Goal: Task Accomplishment & Management: Complete application form

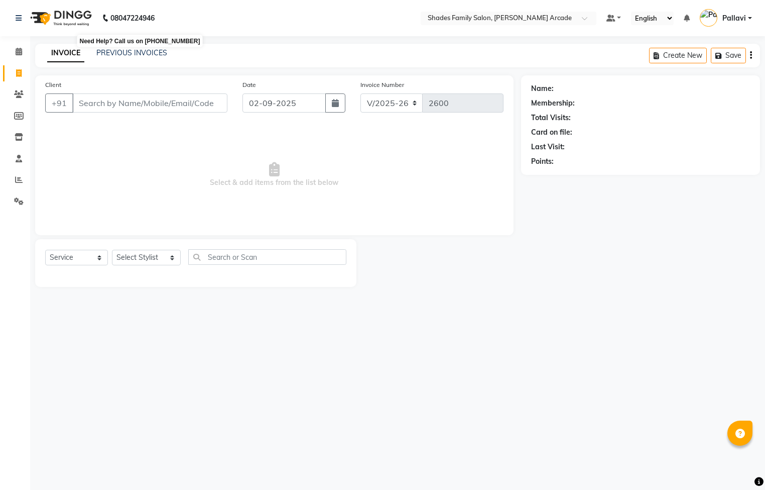
select select "5538"
select select "service"
click at [124, 53] on link "PREVIOUS INVOICES" at bounding box center [131, 52] width 71 height 9
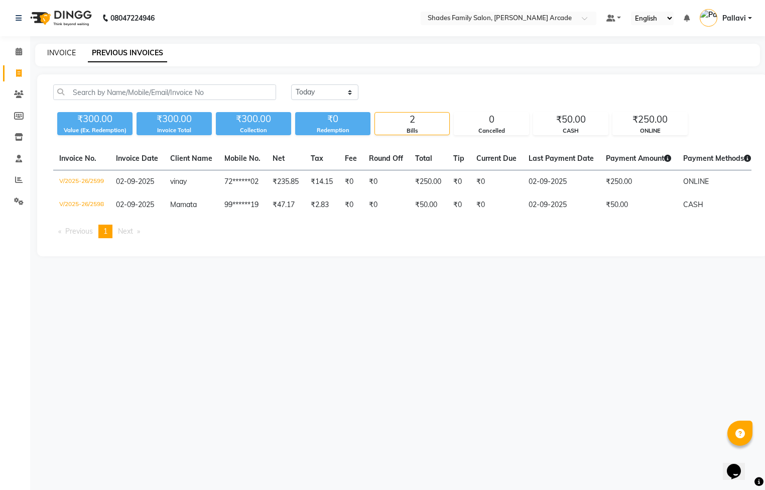
click at [48, 49] on link "INVOICE" at bounding box center [61, 52] width 29 height 9
select select "service"
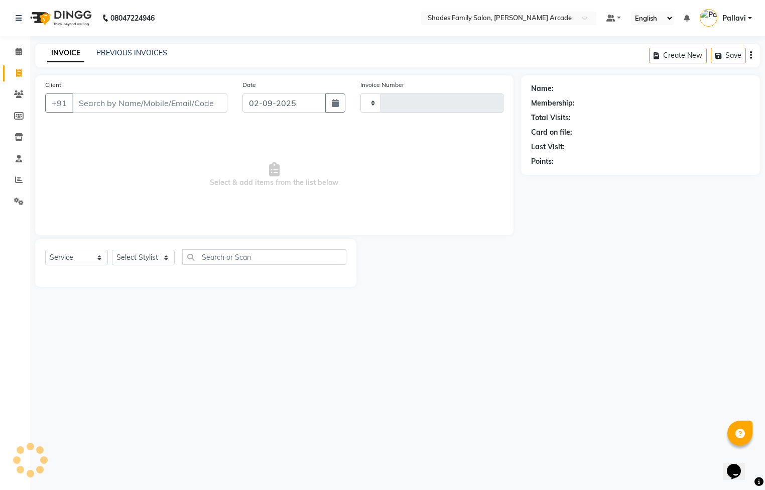
type input "2600"
select select "5538"
click at [127, 107] on input "Client" at bounding box center [149, 102] width 155 height 19
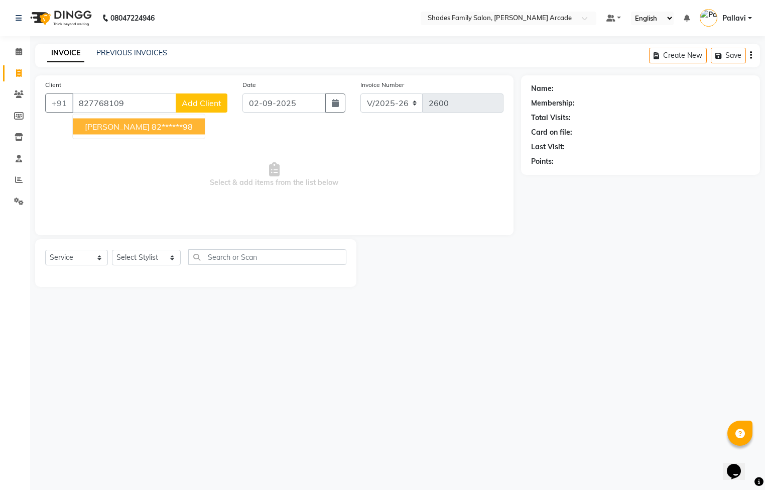
click at [110, 129] on span "[PERSON_NAME]" at bounding box center [117, 127] width 65 height 10
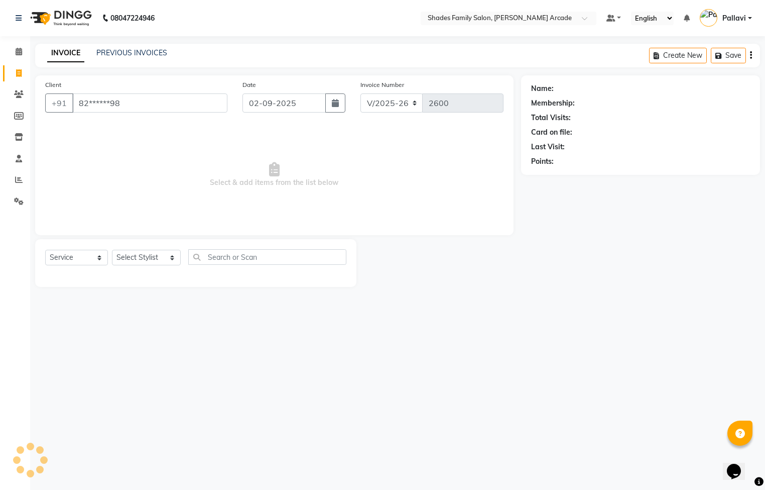
type input "82******98"
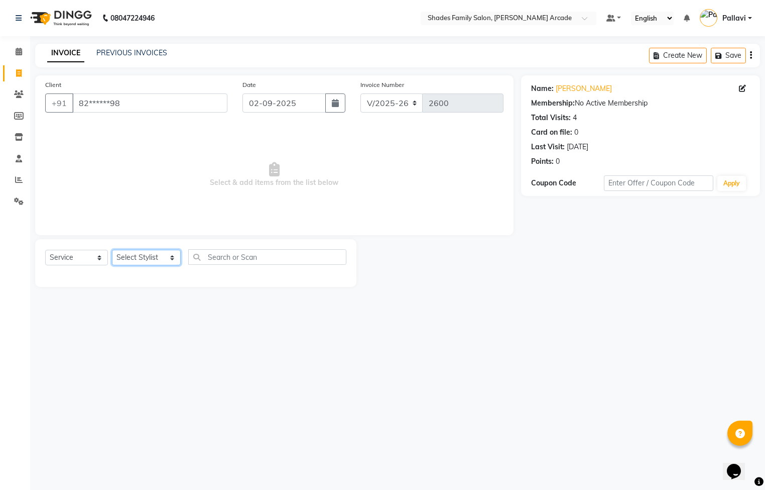
click at [156, 261] on select "Select Stylist Admin [PERSON_NAME] [PERSON_NAME] [PERSON_NAME] Danish [PERSON_N…" at bounding box center [146, 258] width 69 height 16
select select "87584"
click at [112, 250] on select "Select Stylist Admin [PERSON_NAME] [PERSON_NAME] [PERSON_NAME] Danish [PERSON_N…" at bounding box center [146, 258] width 69 height 16
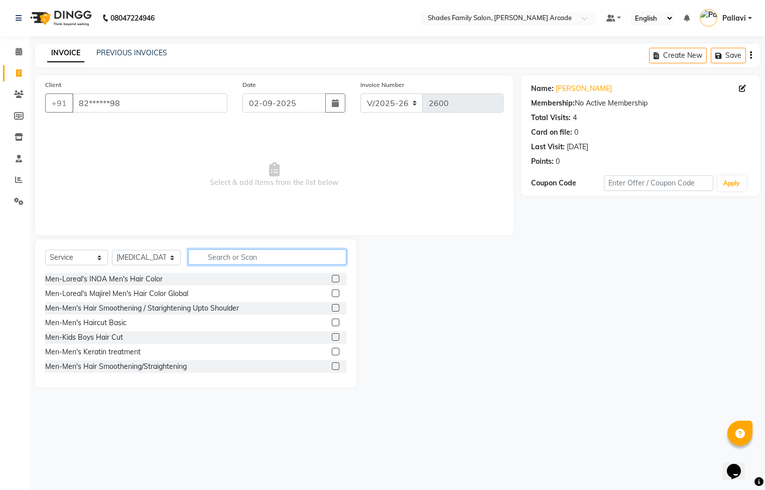
click at [214, 258] on input "text" at bounding box center [267, 257] width 158 height 16
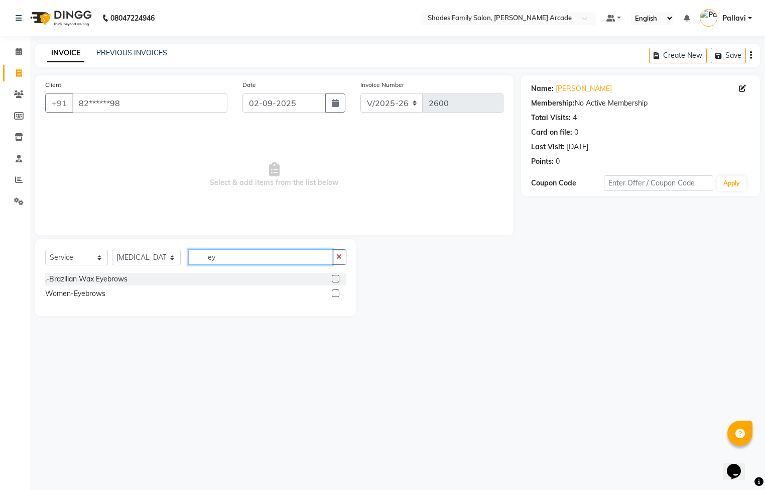
type input "ey"
click at [336, 294] on label at bounding box center [336, 293] width 8 height 8
click at [336, 294] on input "checkbox" at bounding box center [335, 293] width 7 height 7
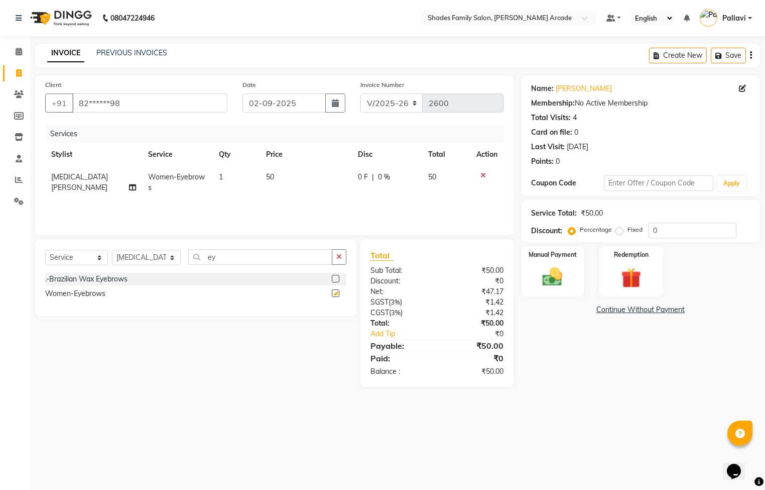
checkbox input "false"
click at [560, 278] on img at bounding box center [553, 277] width 34 height 24
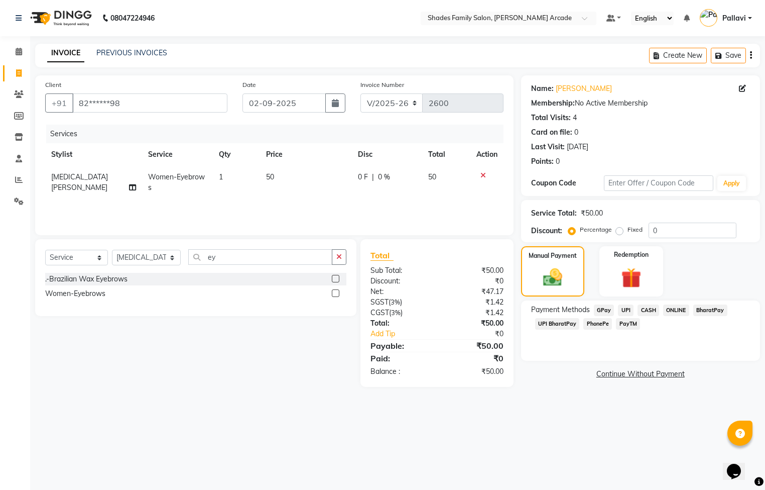
click at [645, 306] on span "CASH" at bounding box center [649, 310] width 22 height 12
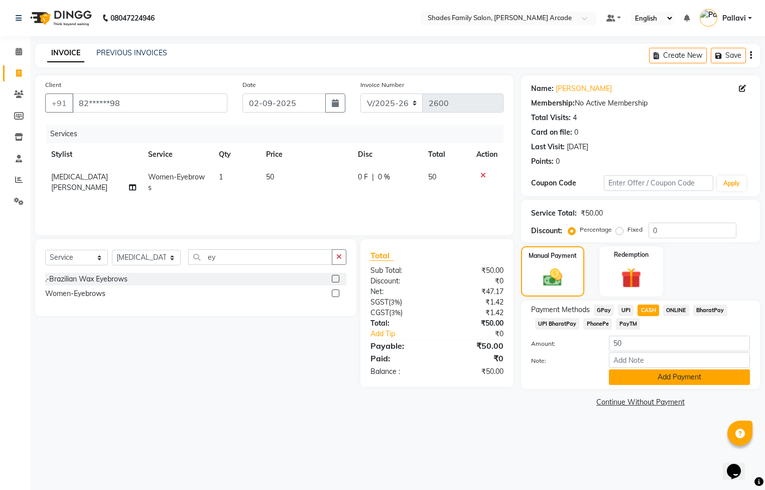
click at [665, 374] on button "Add Payment" at bounding box center [679, 377] width 141 height 16
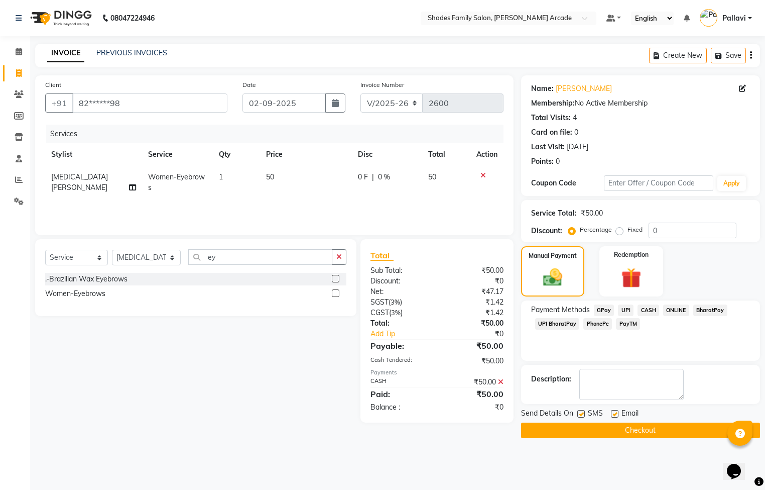
click at [594, 424] on button "Checkout" at bounding box center [640, 430] width 239 height 16
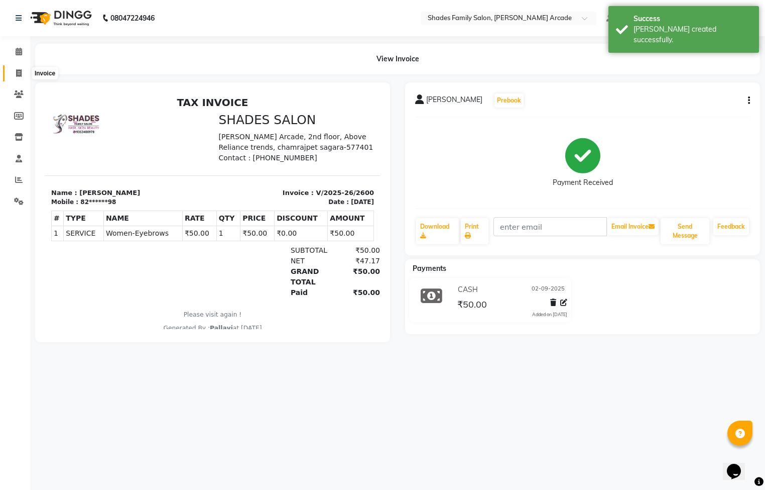
click at [24, 73] on span at bounding box center [19, 74] width 18 height 12
select select "5538"
select select "service"
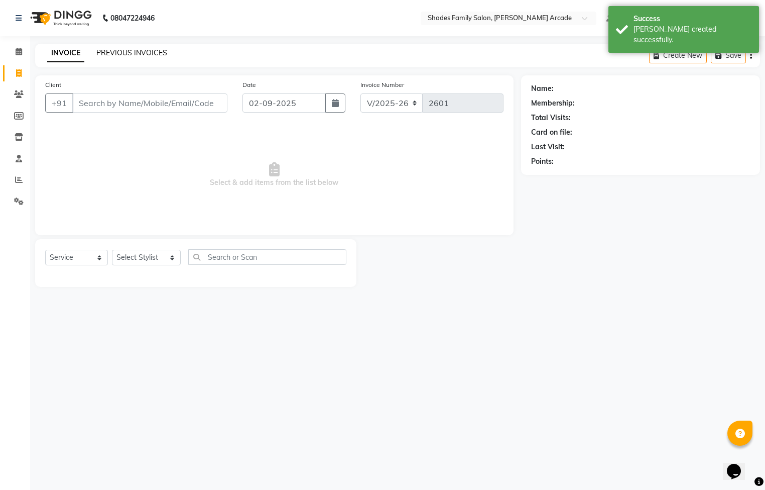
click at [131, 54] on link "PREVIOUS INVOICES" at bounding box center [131, 52] width 71 height 9
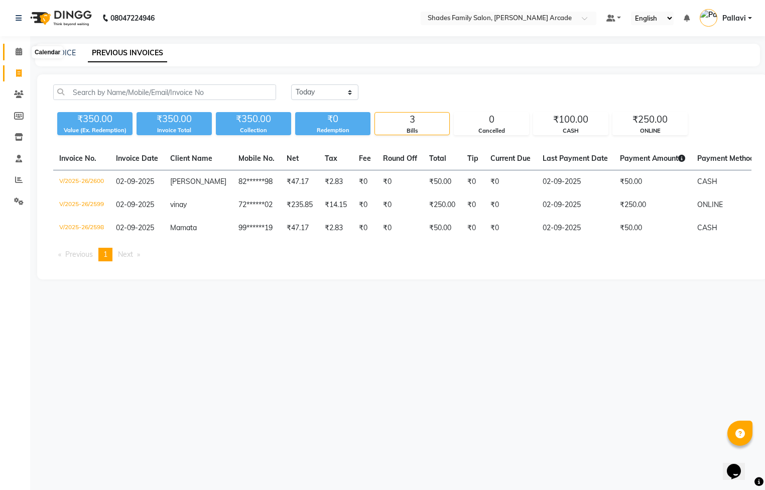
click at [22, 48] on icon at bounding box center [19, 52] width 7 height 8
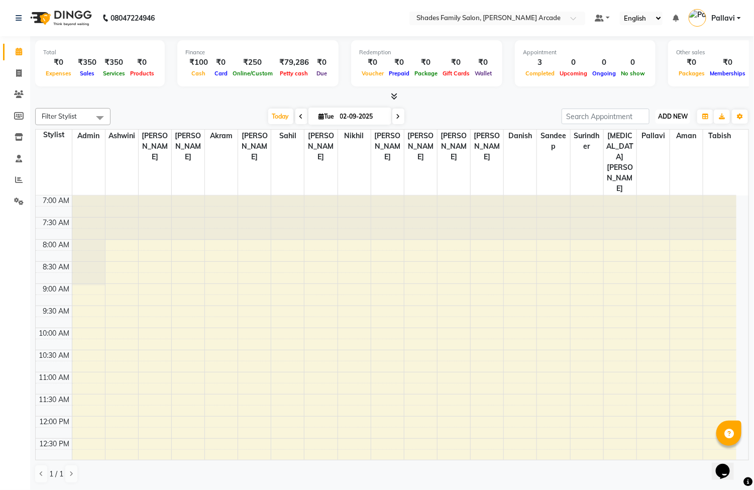
drag, startPoint x: 685, startPoint y: 113, endPoint x: 674, endPoint y: 140, distance: 29.5
click at [682, 120] on span "ADD NEW" at bounding box center [673, 116] width 30 height 8
click at [675, 163] on link "Add Expense" at bounding box center [650, 161] width 79 height 13
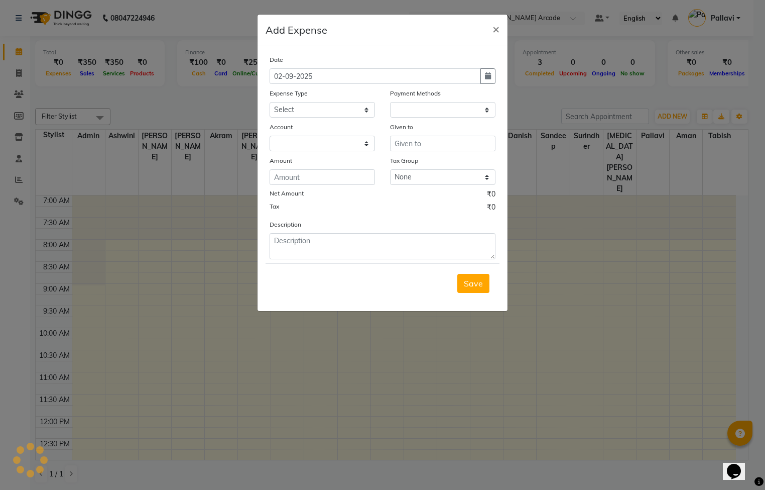
select select "1"
select select "4472"
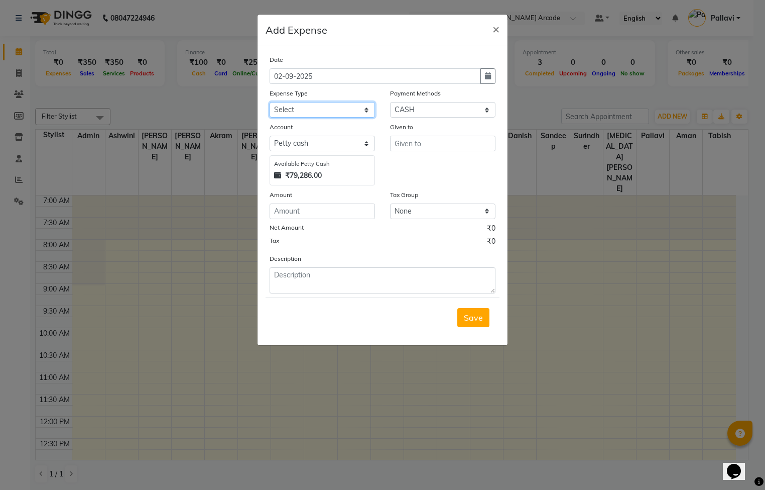
click at [279, 107] on select "Select Advance Salary Auto Bank charges Cash transfer to bank Client Client Sna…" at bounding box center [322, 110] width 105 height 16
select select "10916"
click at [270, 102] on select "Select Advance Salary Auto Bank charges Cash transfer to bank Client Client Sna…" at bounding box center [322, 110] width 105 height 16
click at [419, 153] on div "Given to" at bounding box center [443, 154] width 121 height 64
click at [416, 139] on input "text" at bounding box center [442, 144] width 105 height 16
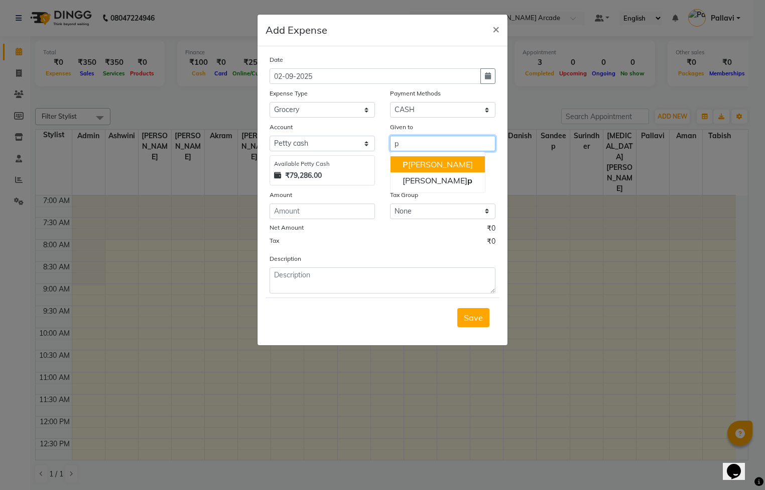
click at [401, 157] on button "P [PERSON_NAME]" at bounding box center [438, 164] width 94 height 16
type input "Pallavi"
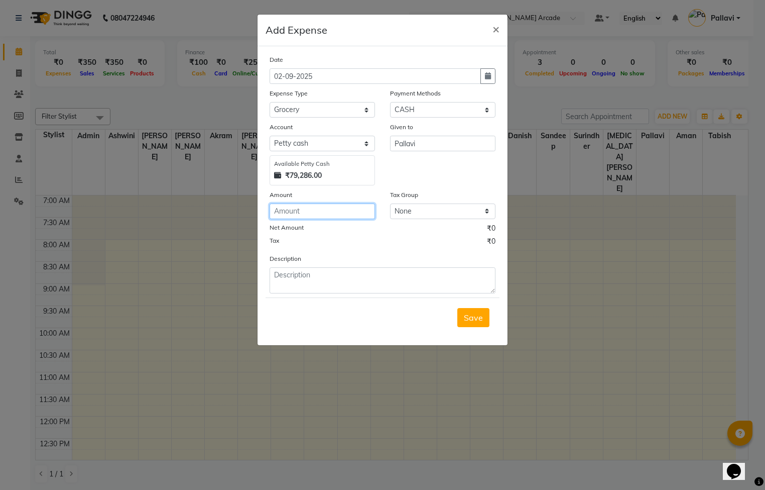
click at [323, 213] on input "number" at bounding box center [322, 211] width 105 height 16
type input "210"
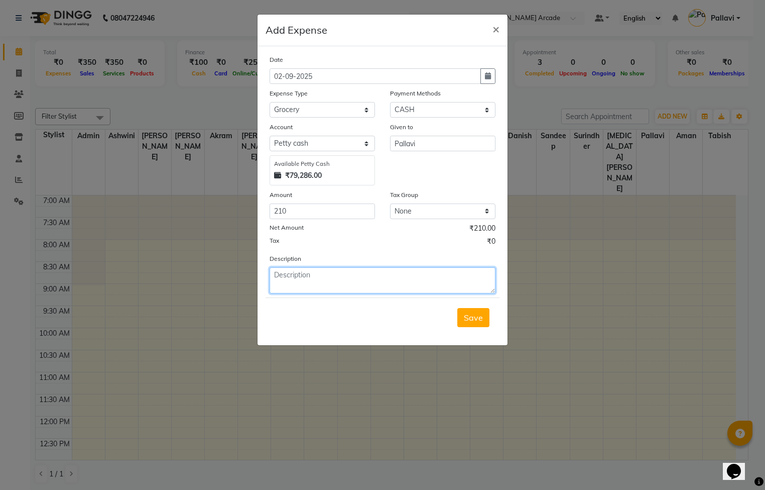
click at [293, 277] on textarea at bounding box center [383, 280] width 226 height 26
type textarea "milk, flower, tea cup"
click at [471, 324] on button "Save" at bounding box center [473, 317] width 32 height 19
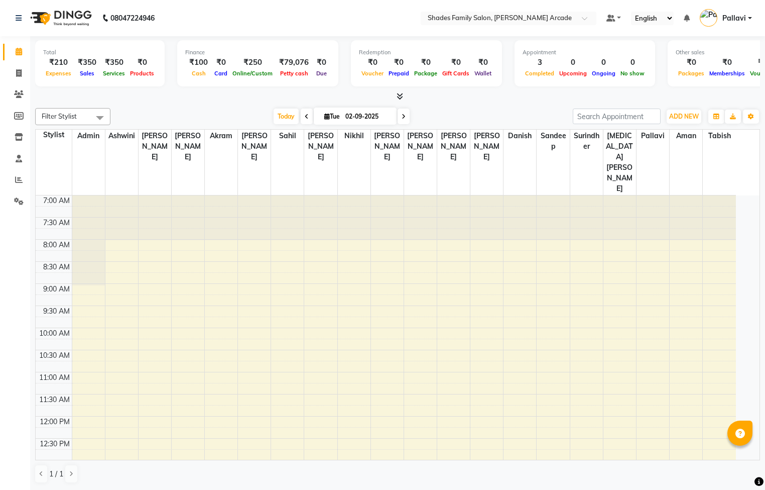
select select "en"
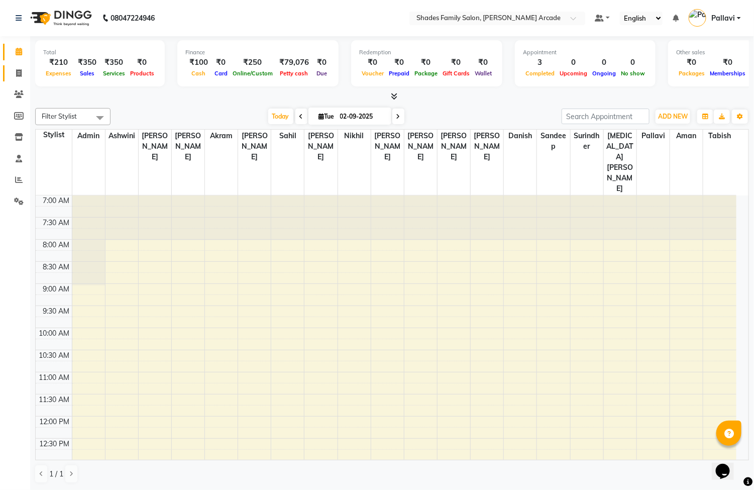
click at [25, 79] on link "Invoice" at bounding box center [15, 73] width 24 height 17
select select "5538"
select select "service"
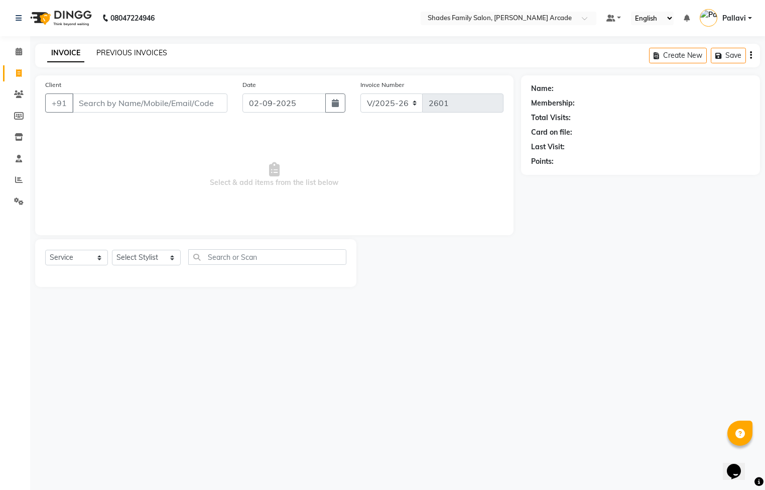
click at [128, 53] on link "PREVIOUS INVOICES" at bounding box center [131, 52] width 71 height 9
